Goal: Information Seeking & Learning: Learn about a topic

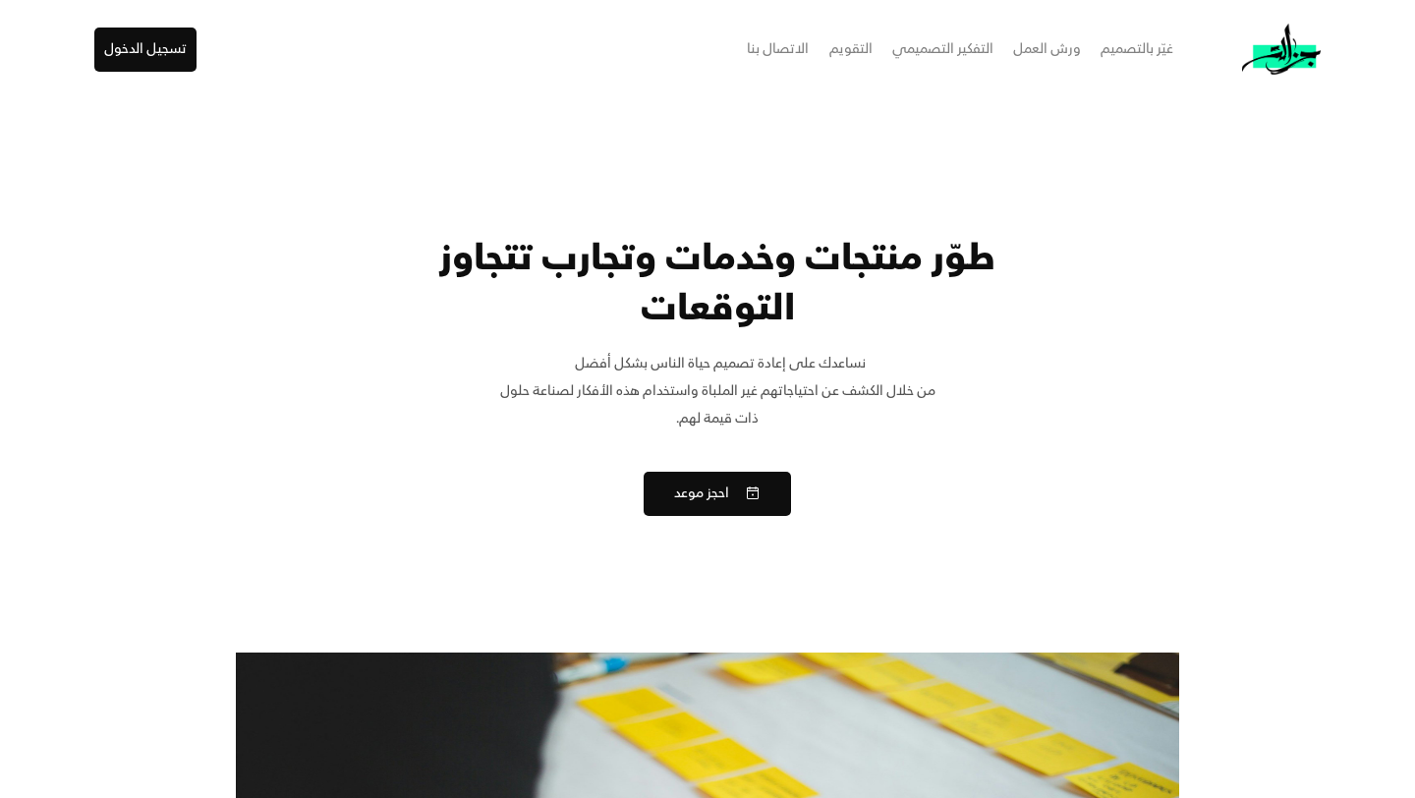
click at [1051, 59] on div "ورش العمل" at bounding box center [1047, 49] width 68 height 28
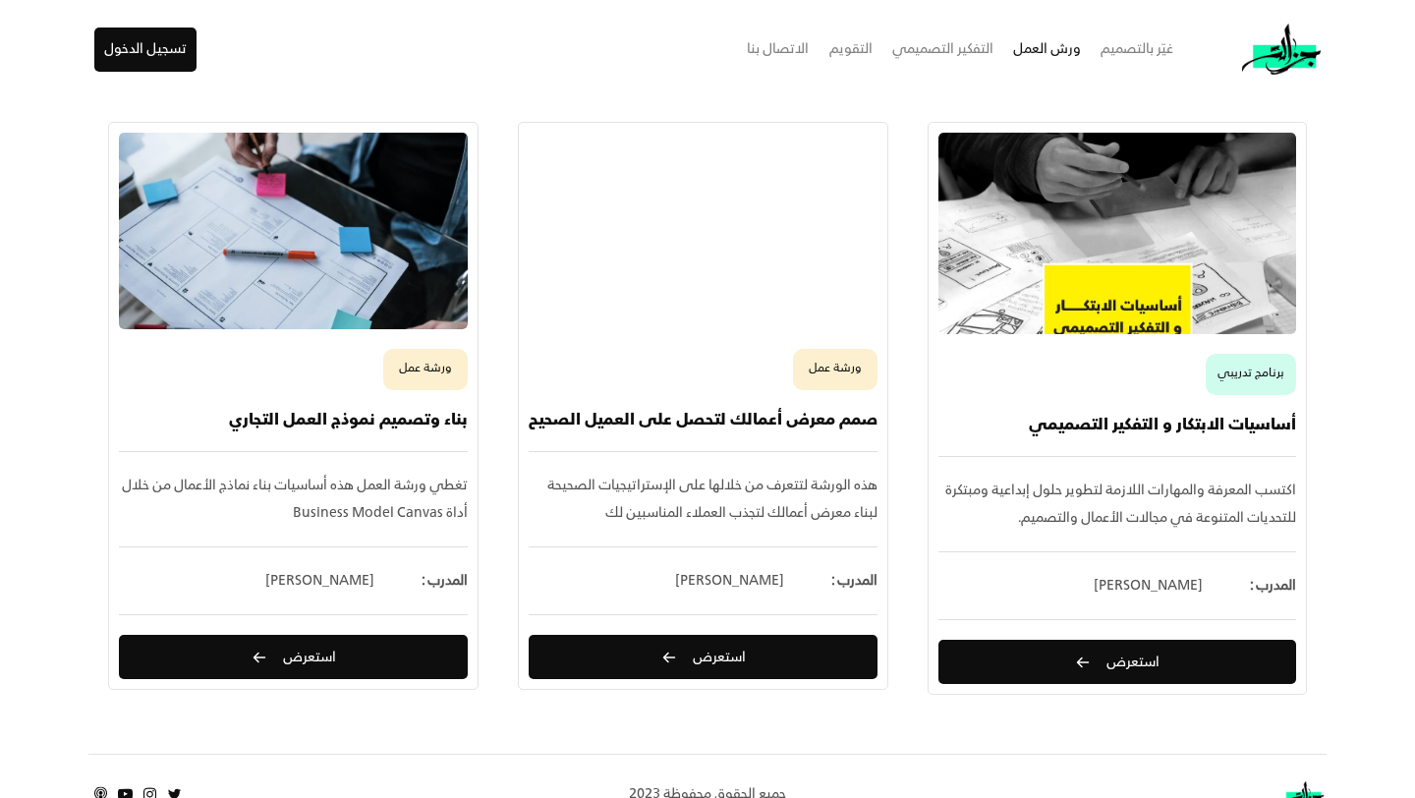
scroll to position [406, 0]
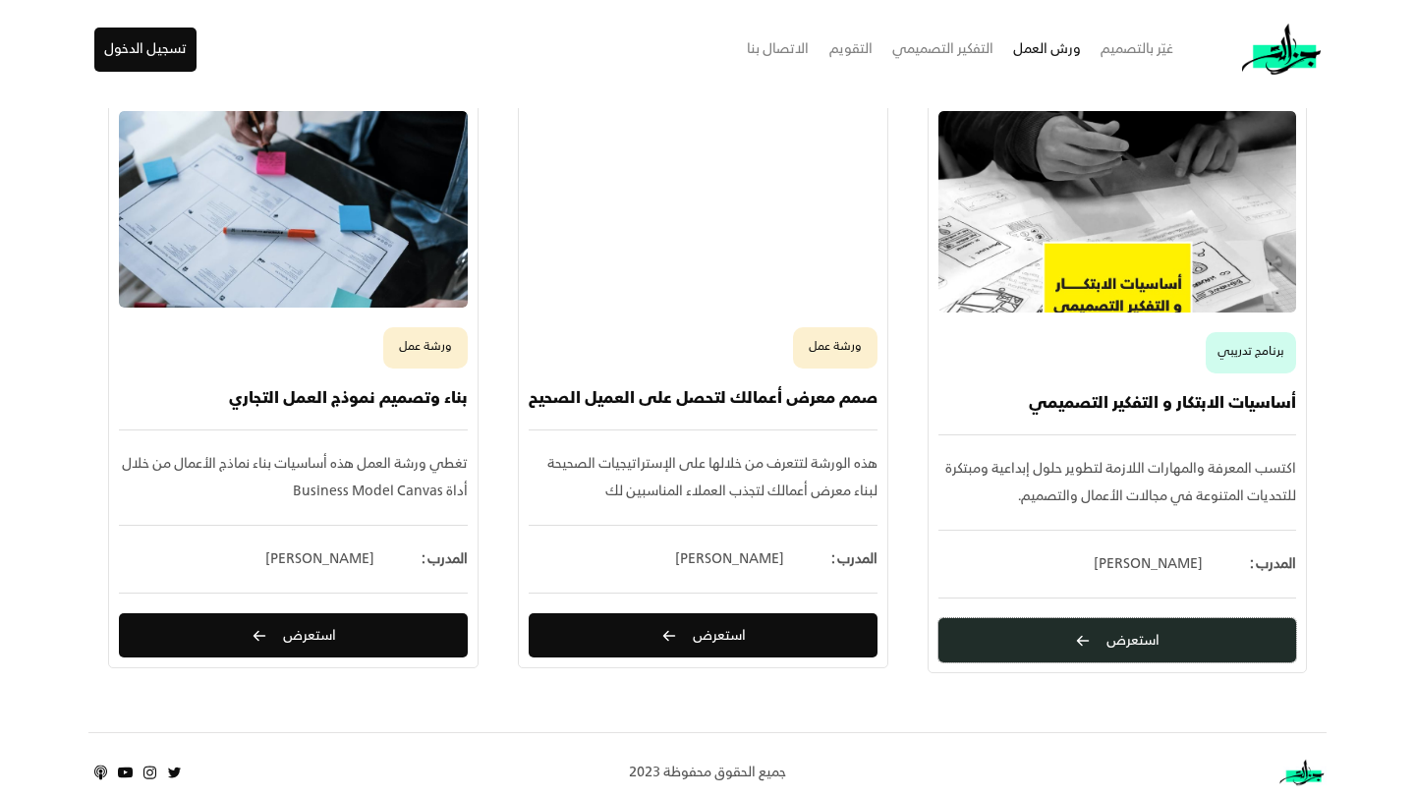
click at [1037, 639] on button "استعرض" at bounding box center [1118, 640] width 358 height 44
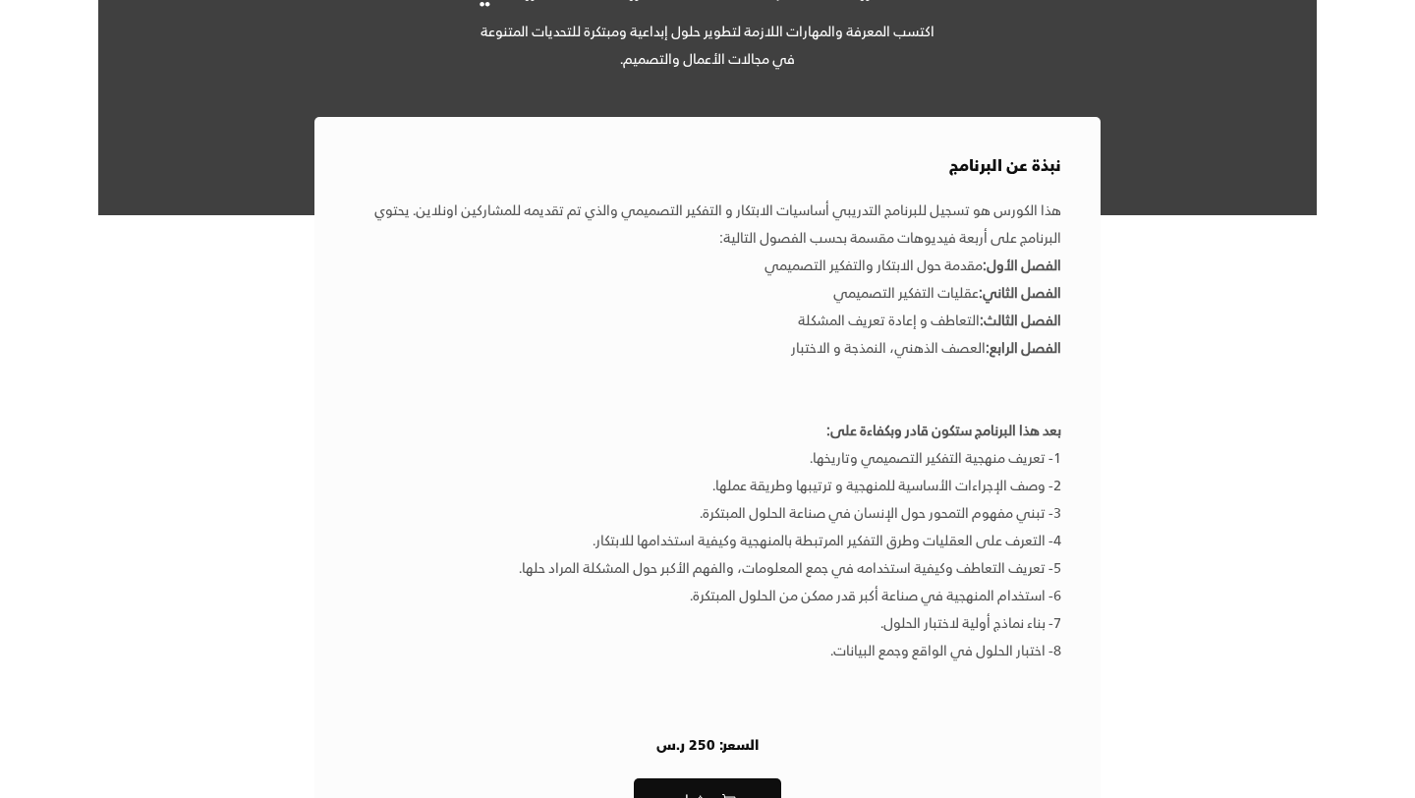
scroll to position [344, 0]
